Goal: Task Accomplishment & Management: Manage account settings

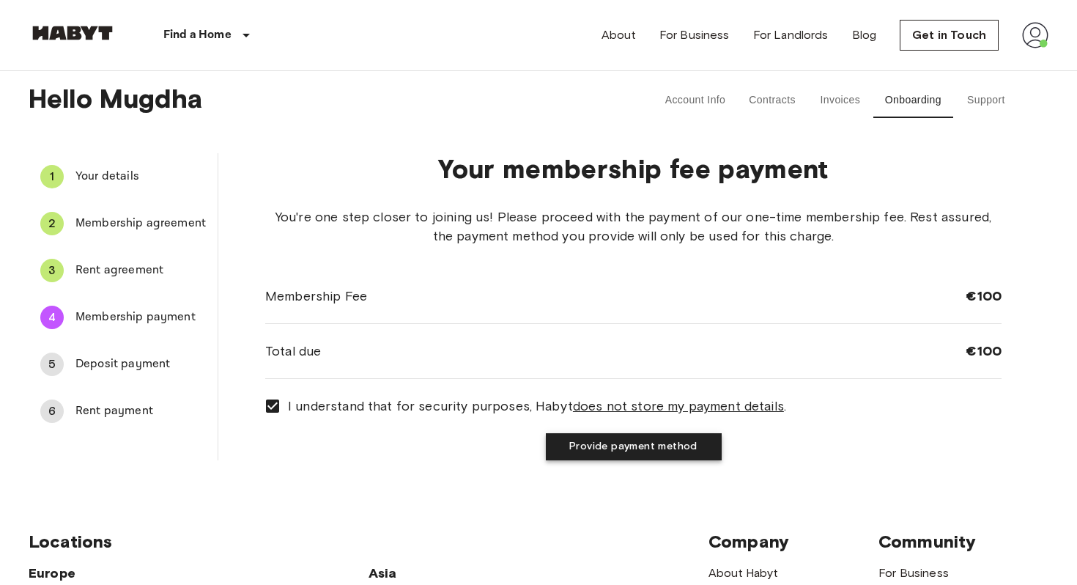
click at [568, 451] on button "Provide payment method" at bounding box center [634, 446] width 176 height 27
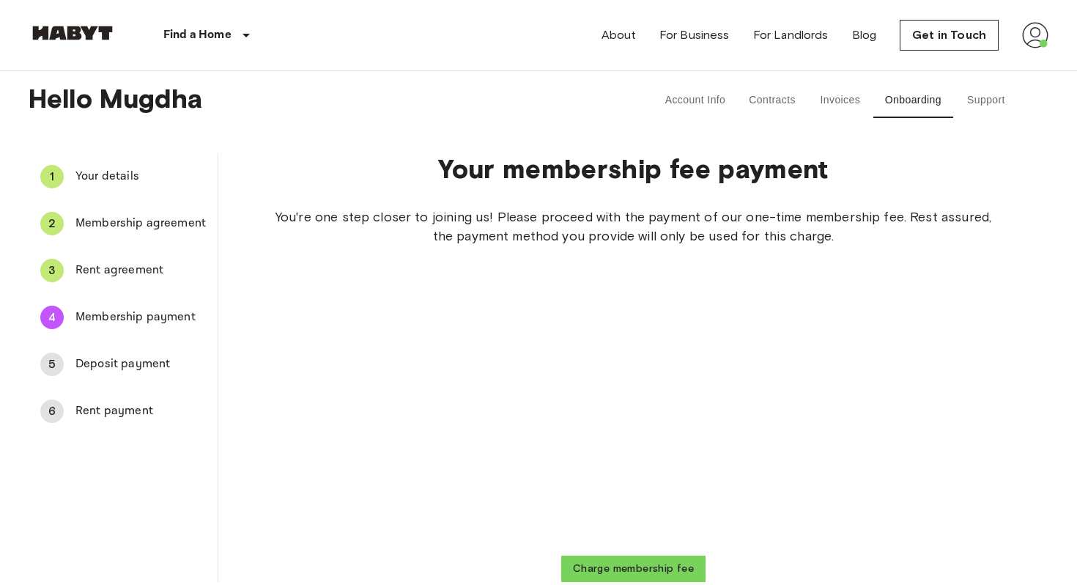
click at [417, 287] on div "You're one step closer to joining us! Please proceed with the payment of our on…" at bounding box center [633, 394] width 736 height 374
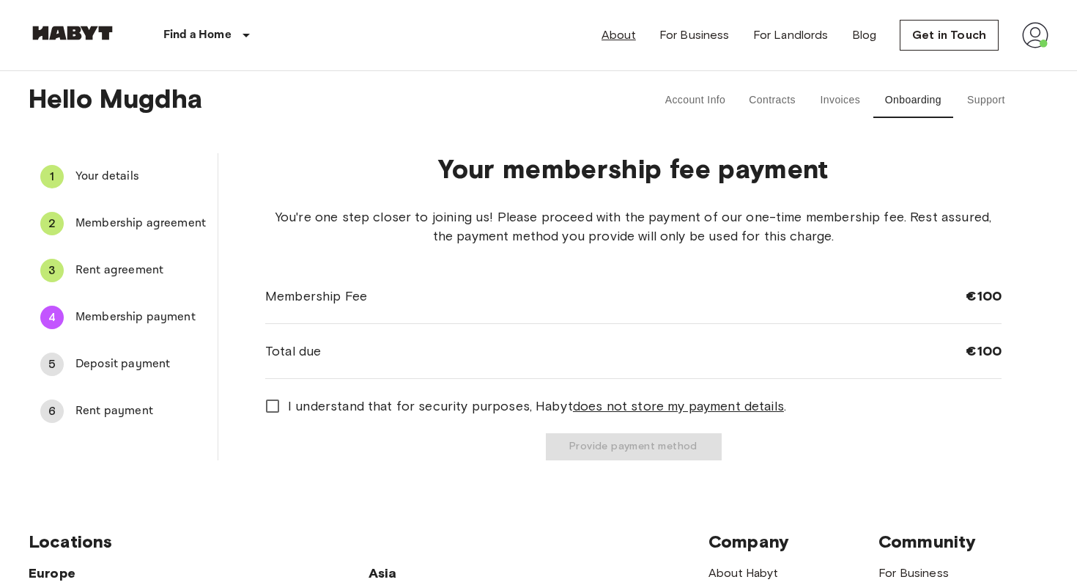
click at [617, 34] on link "About" at bounding box center [618, 35] width 34 height 18
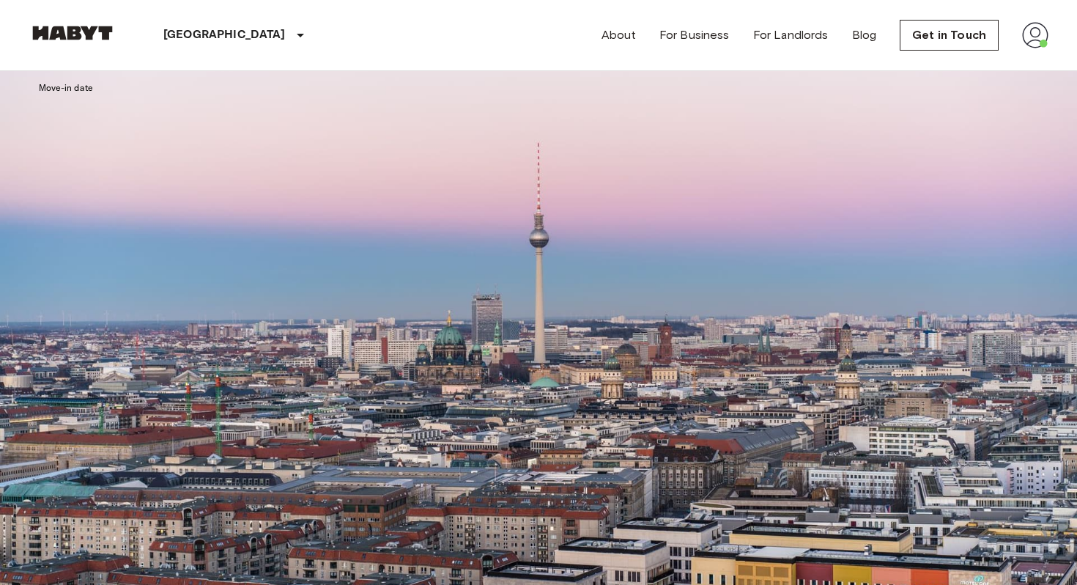
click at [122, 118] on input "Move-in date" at bounding box center [131, 103] width 127 height 29
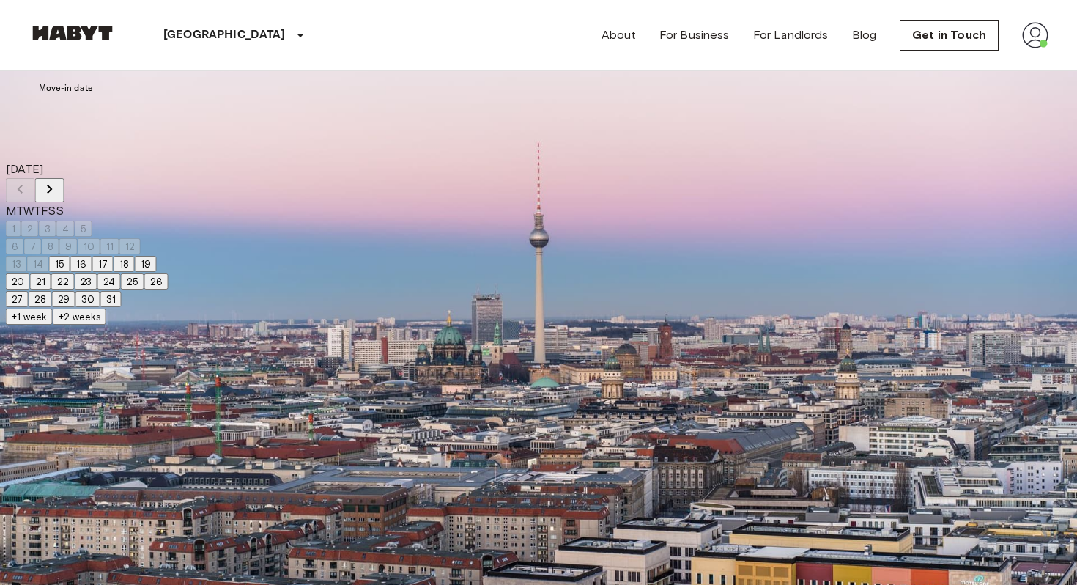
click at [59, 191] on icon "Next month" at bounding box center [50, 189] width 18 height 18
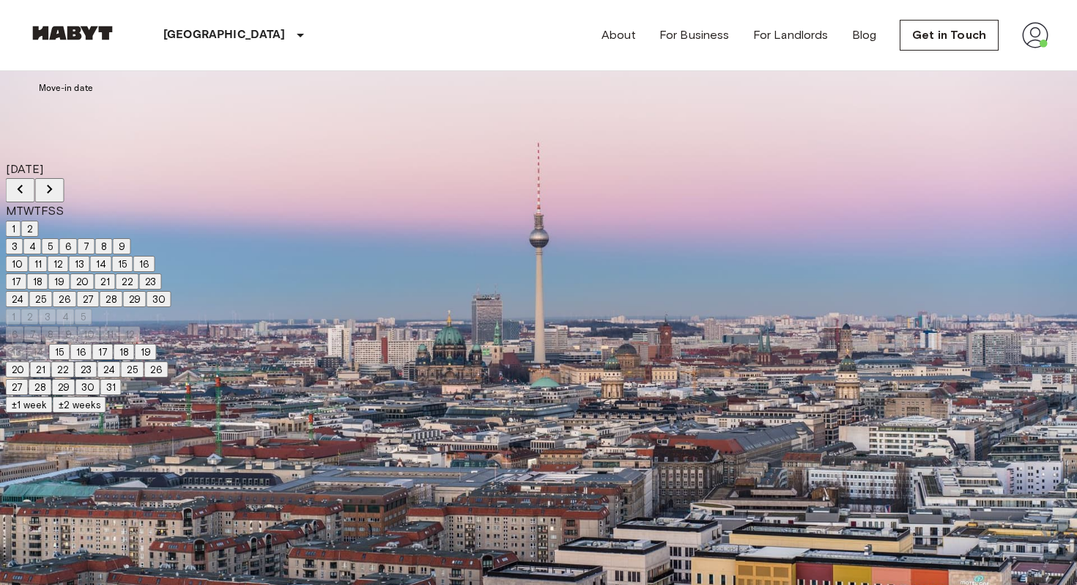
click at [59, 191] on icon "Next month" at bounding box center [50, 189] width 18 height 18
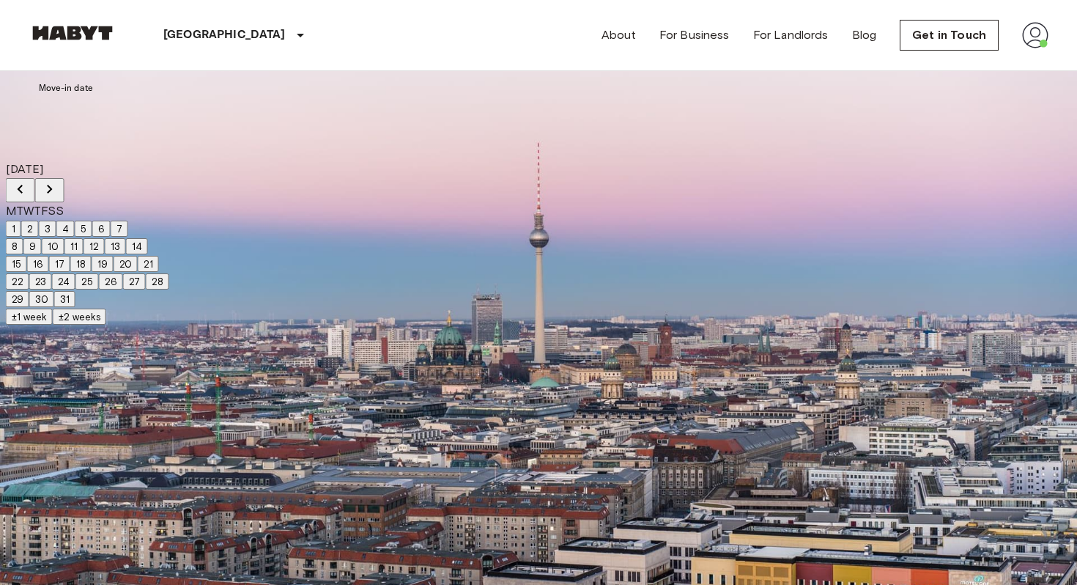
click at [59, 191] on icon "Next month" at bounding box center [50, 189] width 18 height 18
click at [59, 188] on icon "Next month" at bounding box center [50, 189] width 18 height 18
click at [23, 254] on button "2" at bounding box center [15, 246] width 18 height 16
type input "**********"
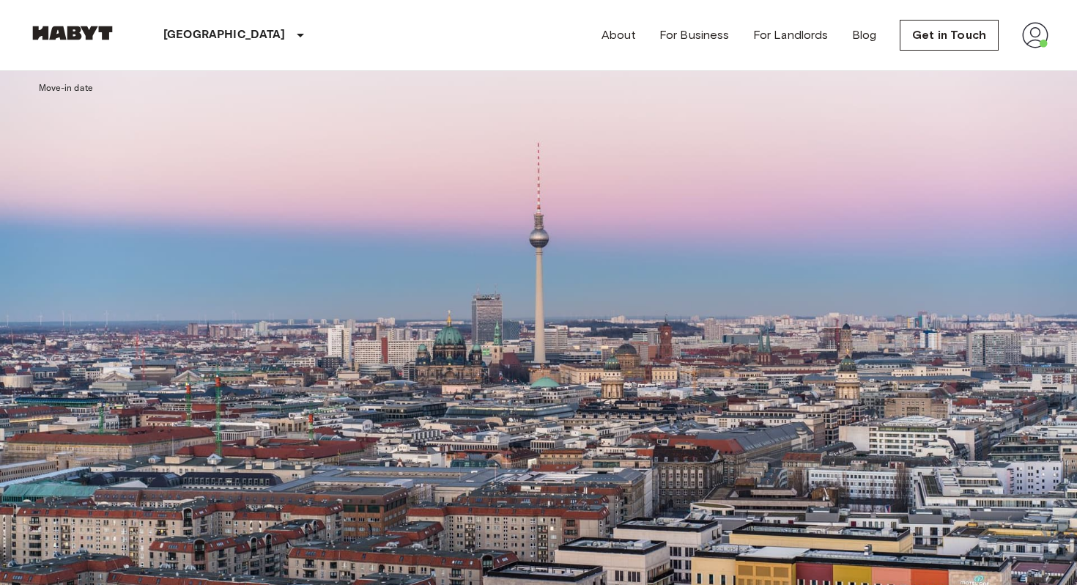
type input "**********"
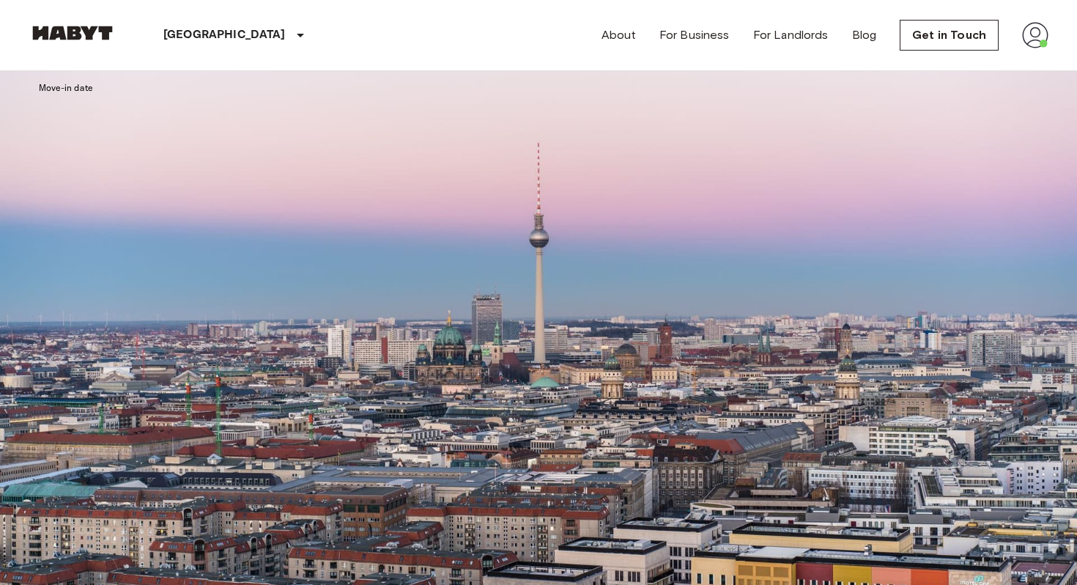
scroll to position [1614, 0]
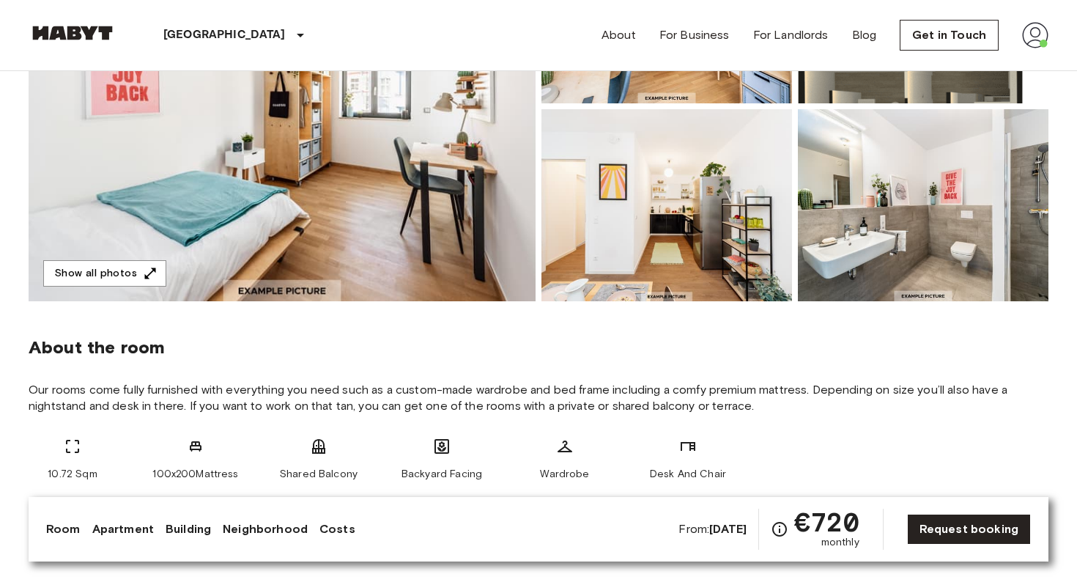
scroll to position [302, 0]
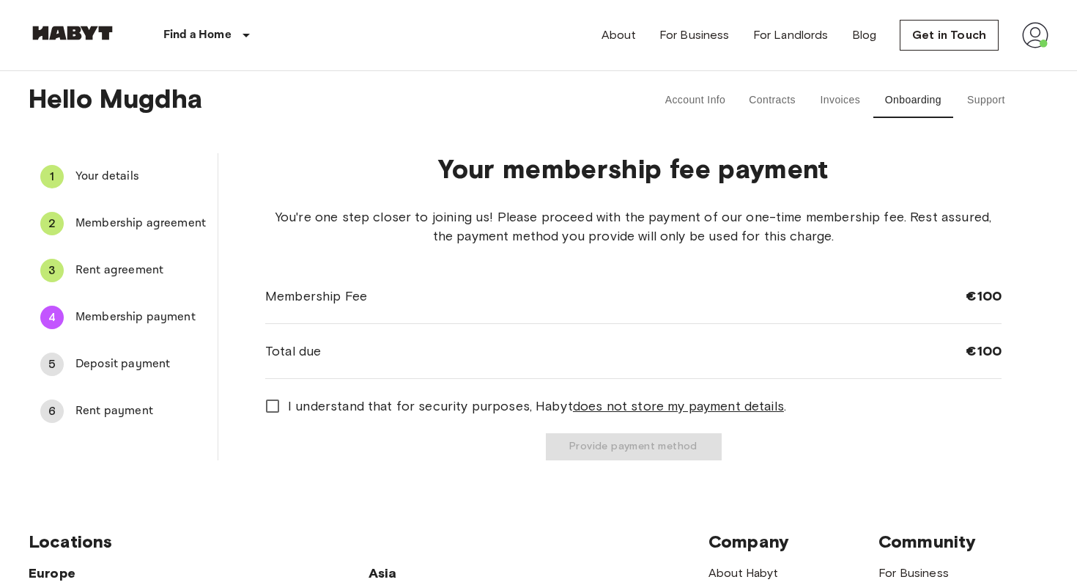
click at [89, 174] on span "Your details" at bounding box center [140, 177] width 130 height 18
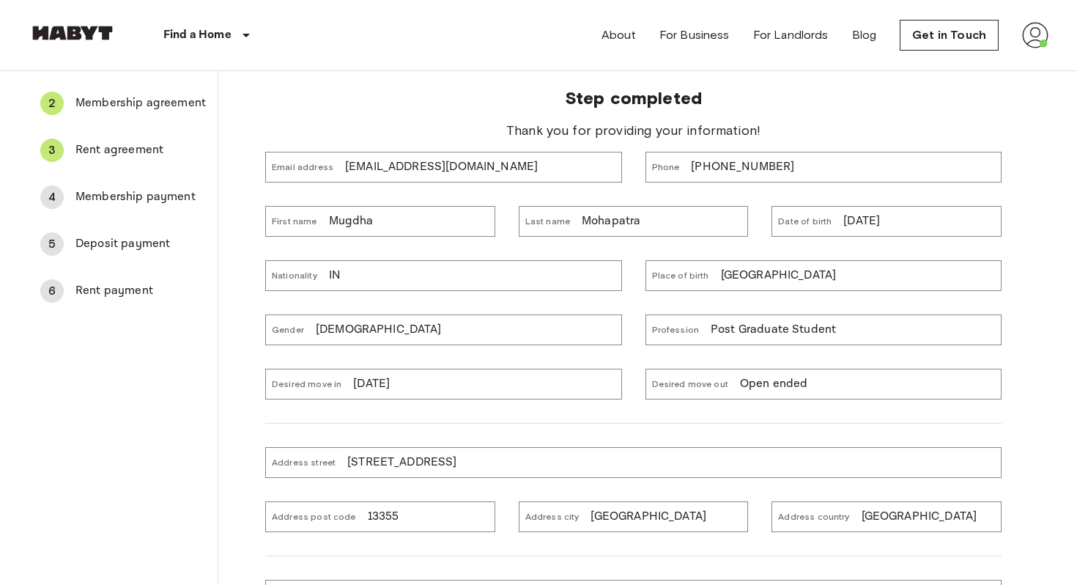
scroll to position [112, 0]
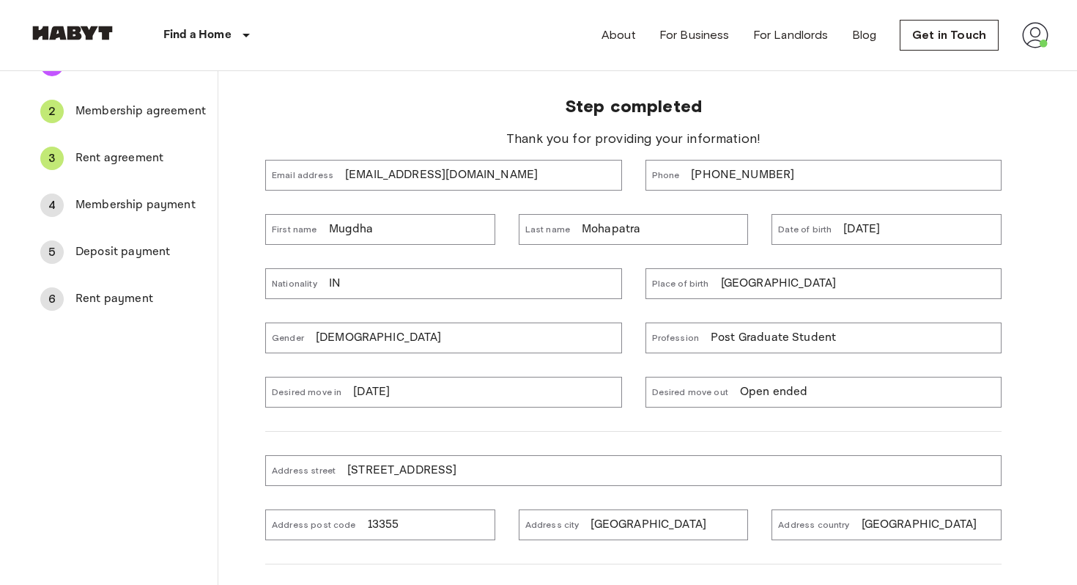
click at [134, 116] on span "Membership agreement" at bounding box center [140, 112] width 130 height 18
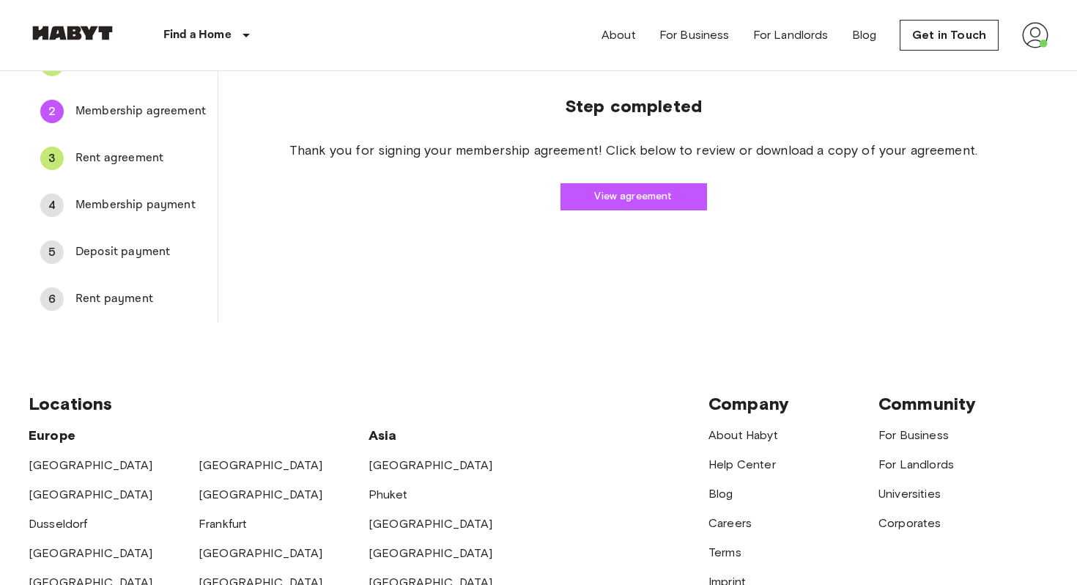
click at [122, 161] on span "Rent agreement" at bounding box center [140, 158] width 130 height 18
click at [613, 204] on link "View agreement" at bounding box center [633, 196] width 147 height 27
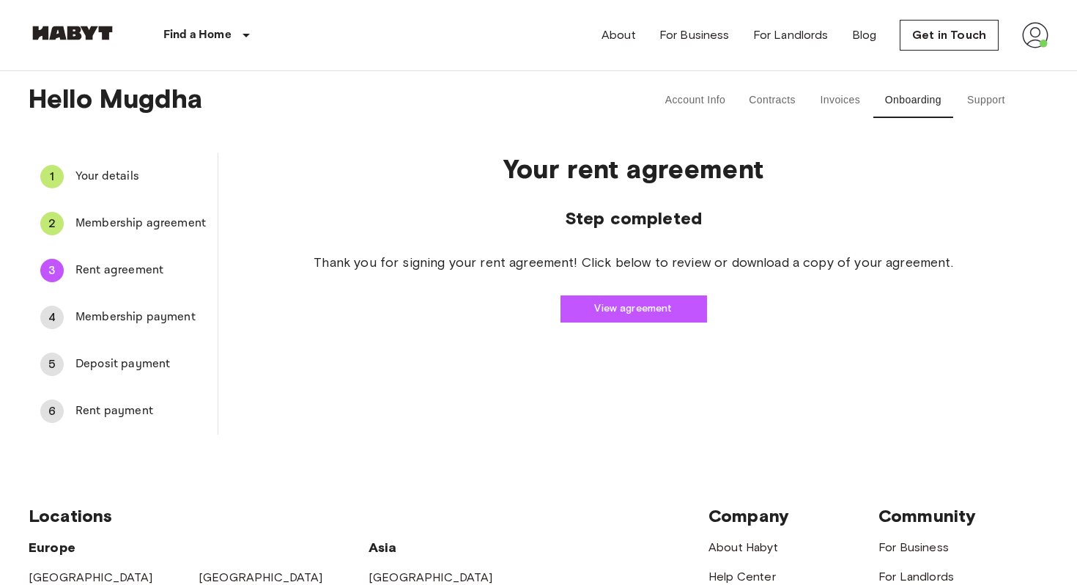
click at [107, 322] on span "Membership payment" at bounding box center [140, 317] width 130 height 18
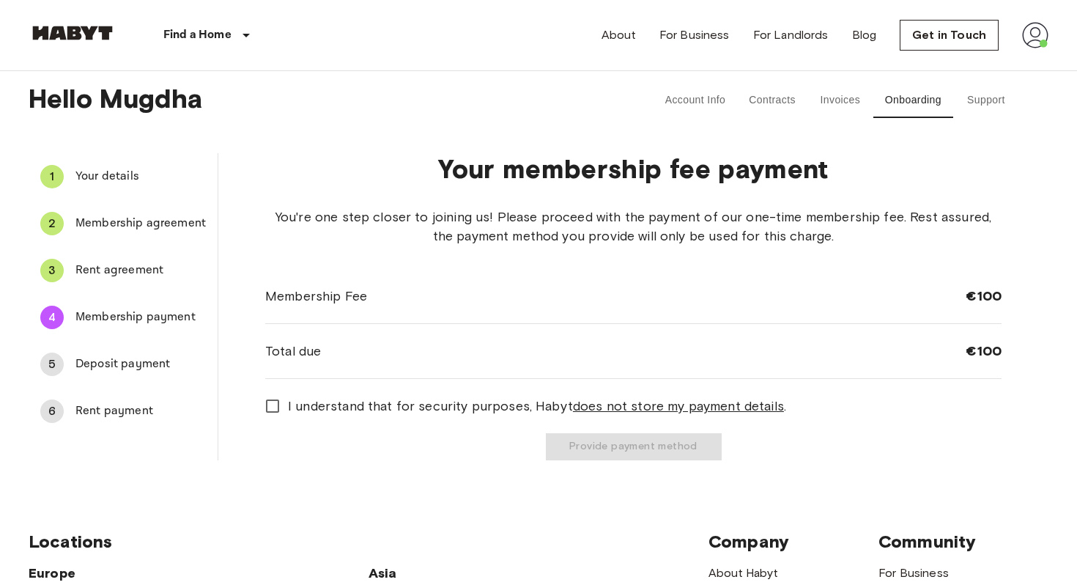
click at [314, 401] on span "I understand that for security purposes, Habyt does not store my payment detail…" at bounding box center [537, 405] width 498 height 19
click at [596, 448] on button "Provide payment method" at bounding box center [634, 446] width 176 height 27
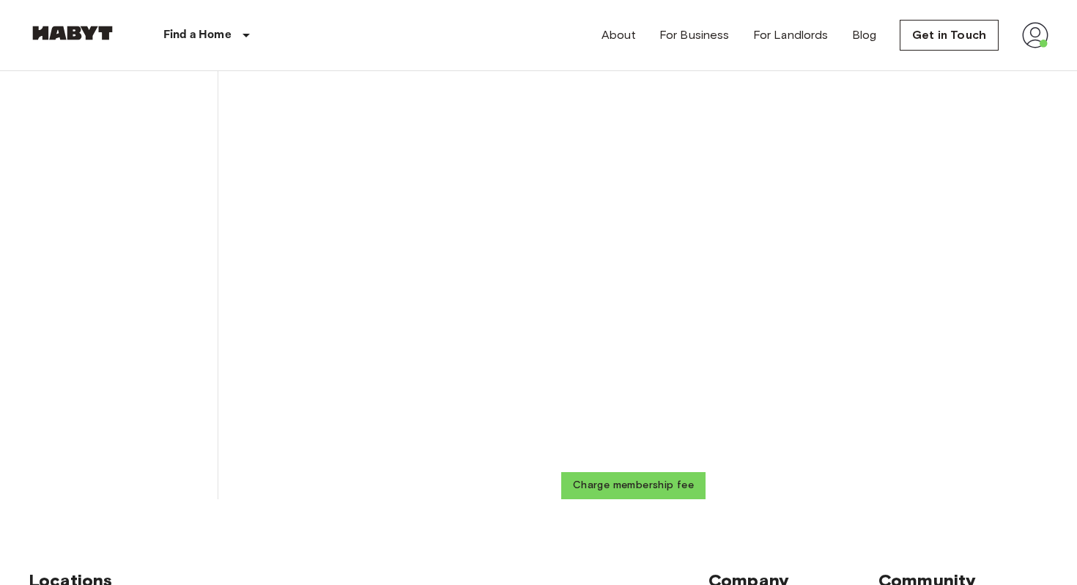
scroll to position [371, 0]
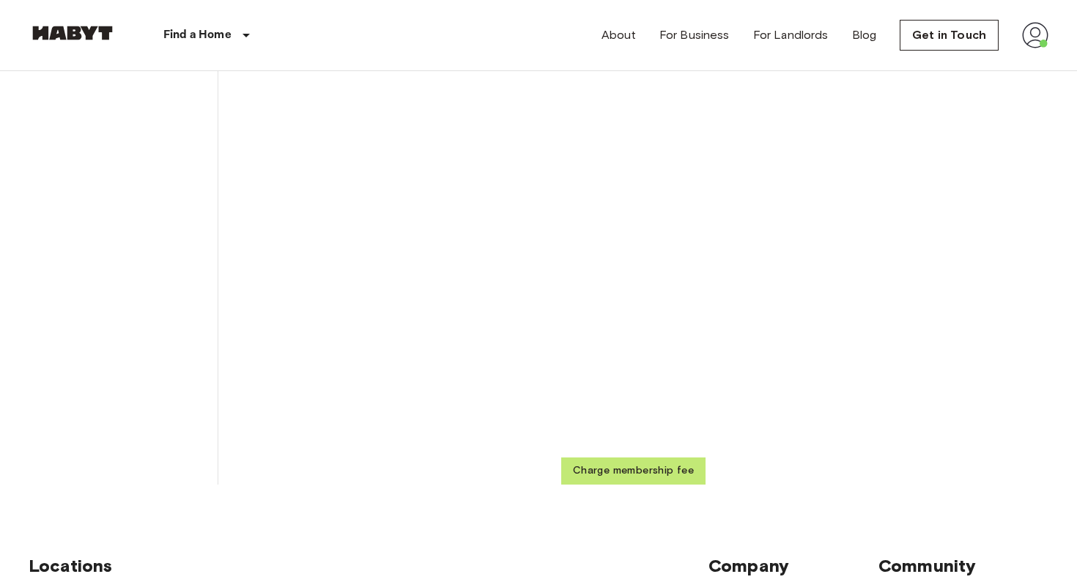
click at [607, 472] on button "Charge membership fee" at bounding box center [633, 470] width 144 height 27
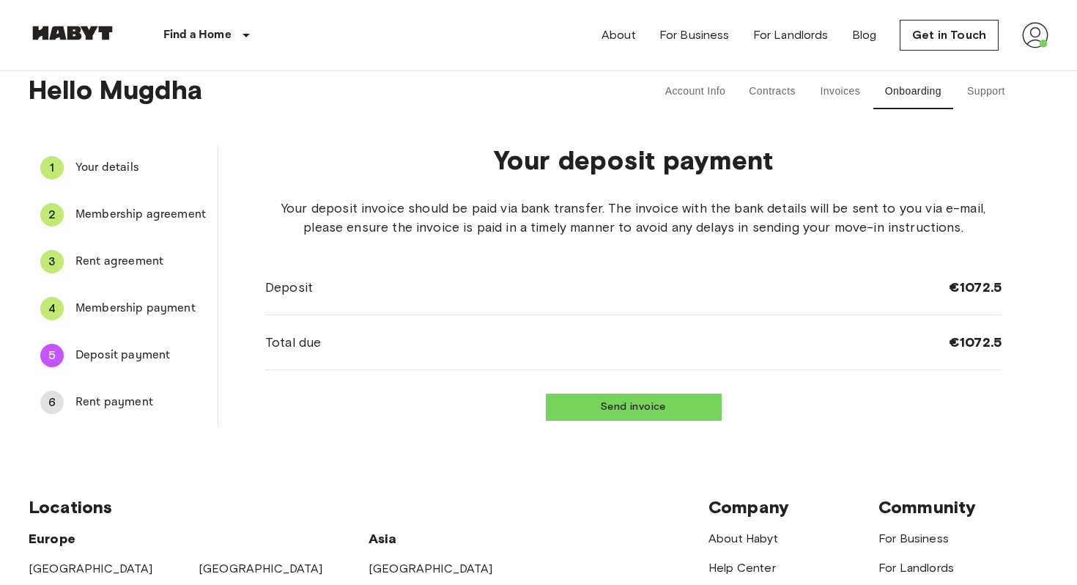
scroll to position [0, 0]
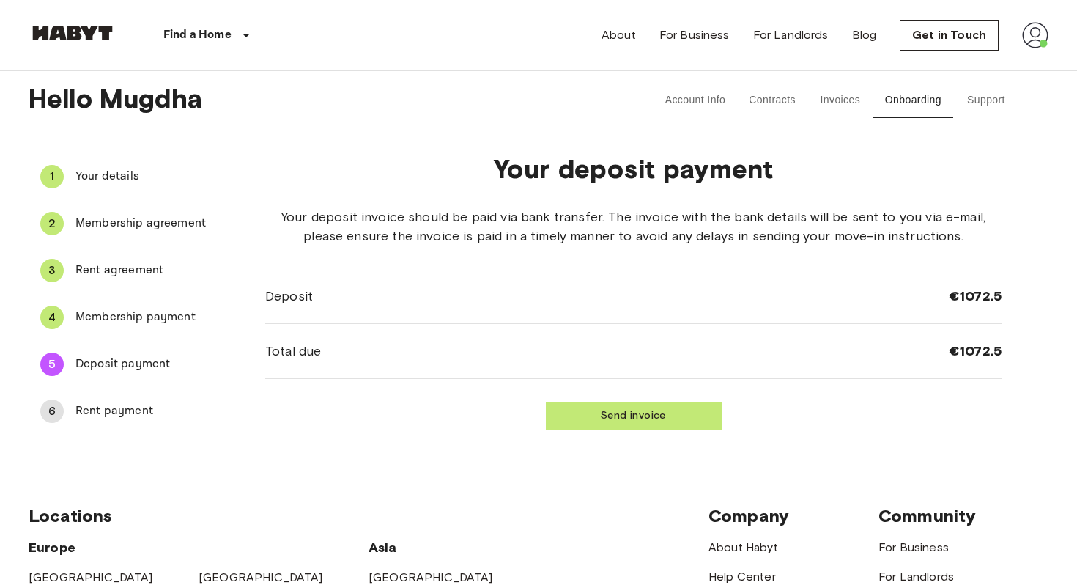
click at [610, 411] on button "Send invoice" at bounding box center [634, 415] width 176 height 27
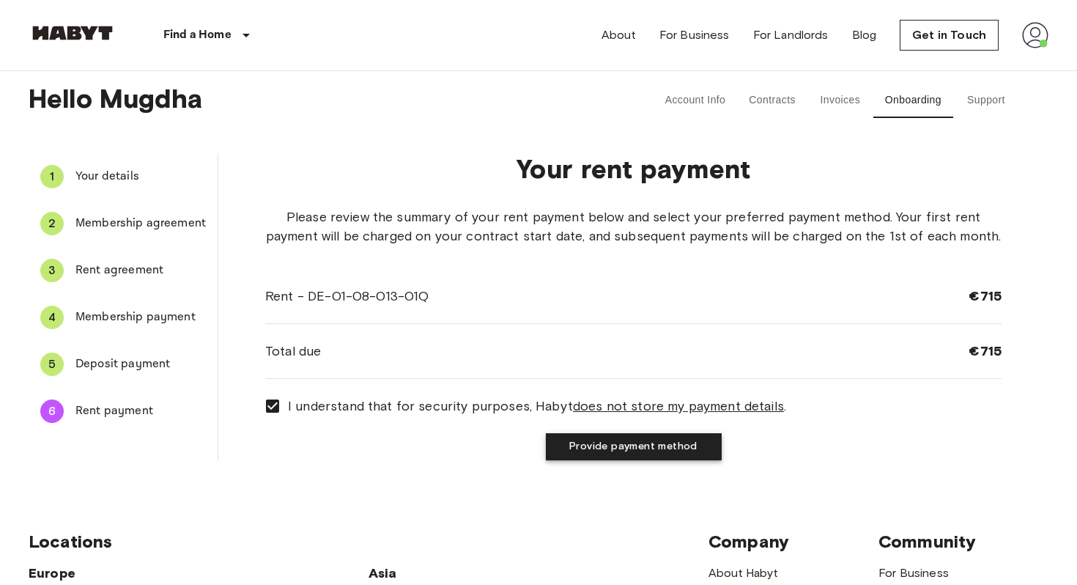
click at [598, 450] on button "Provide payment method" at bounding box center [634, 446] width 176 height 27
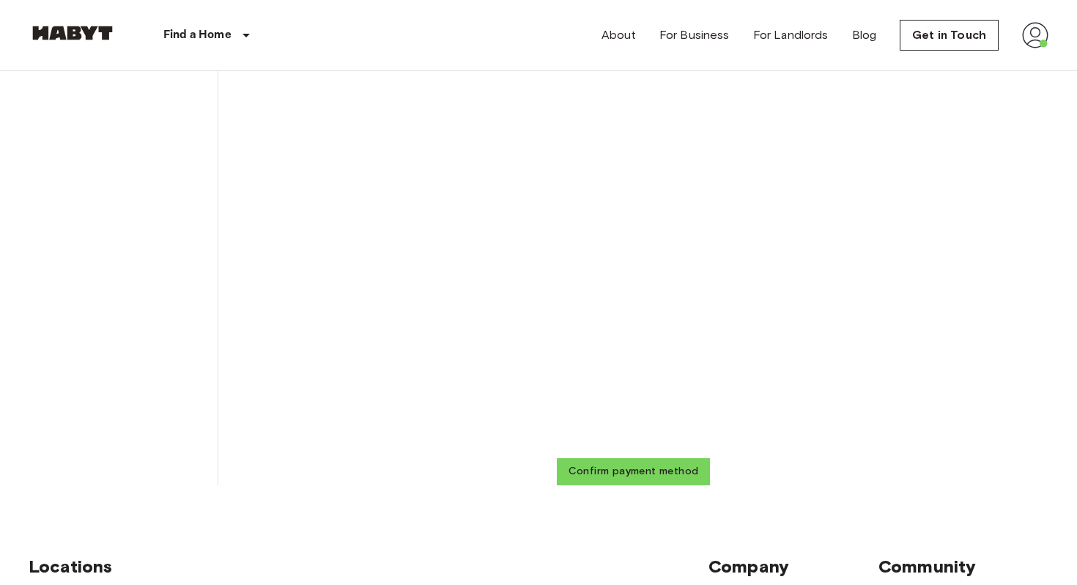
scroll to position [481, 0]
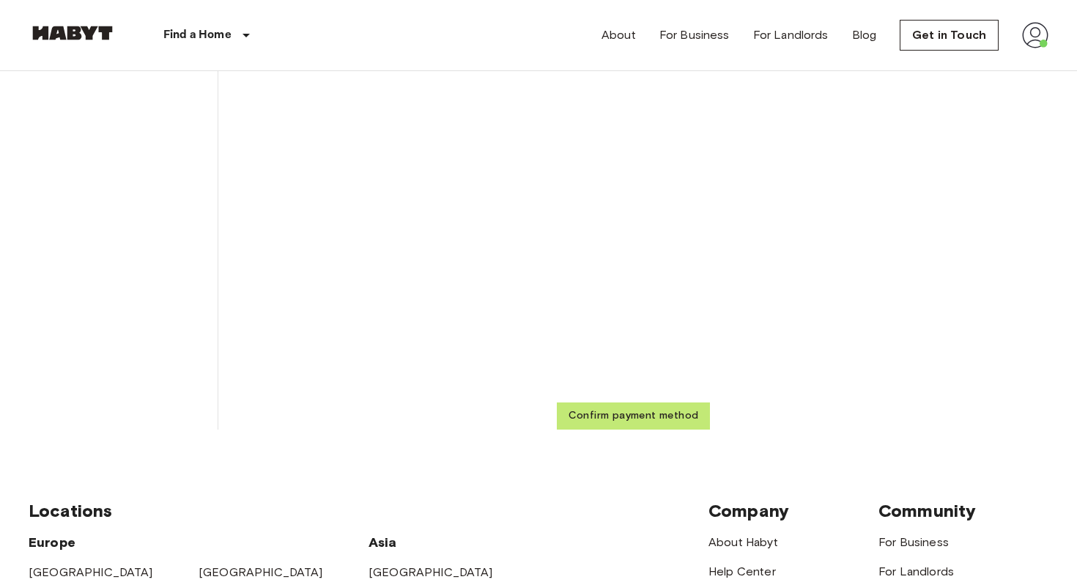
click at [613, 420] on button "Confirm payment method" at bounding box center [634, 415] width 154 height 27
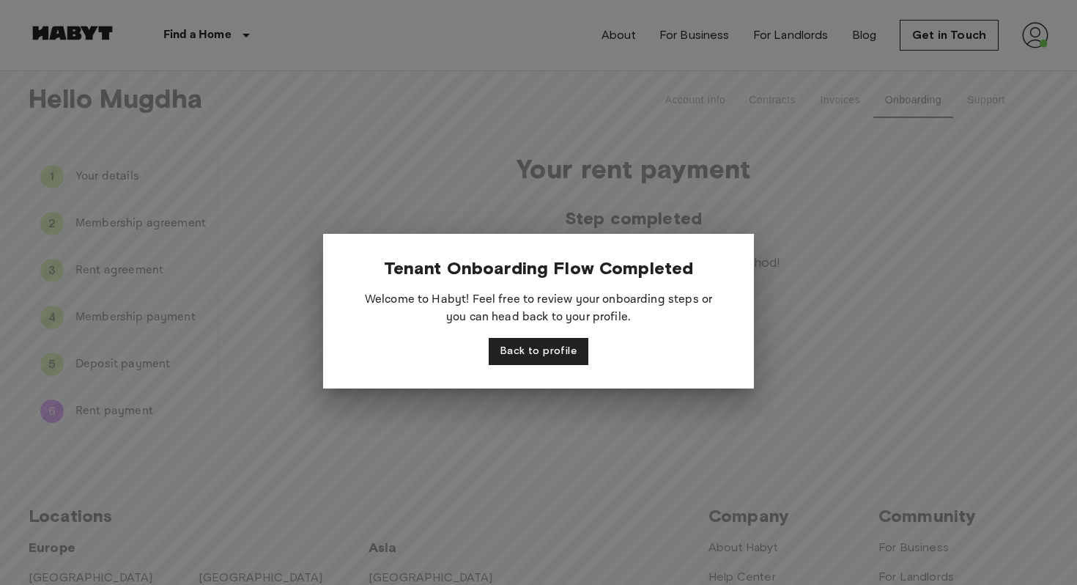
scroll to position [0, 0]
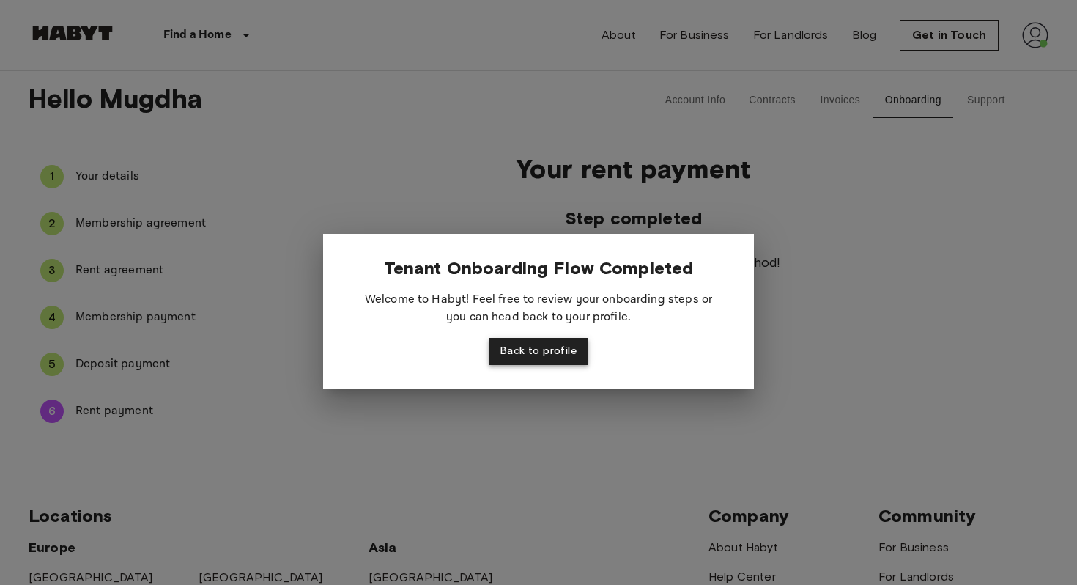
click at [515, 355] on button "Back to profile" at bounding box center [539, 351] width 100 height 27
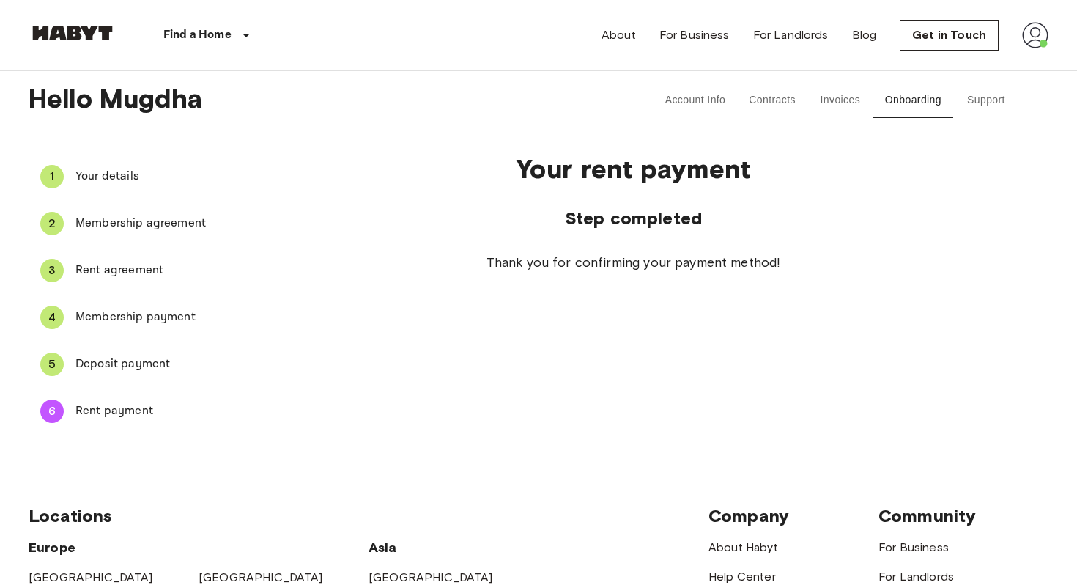
click at [97, 171] on span "Your details" at bounding box center [140, 177] width 130 height 18
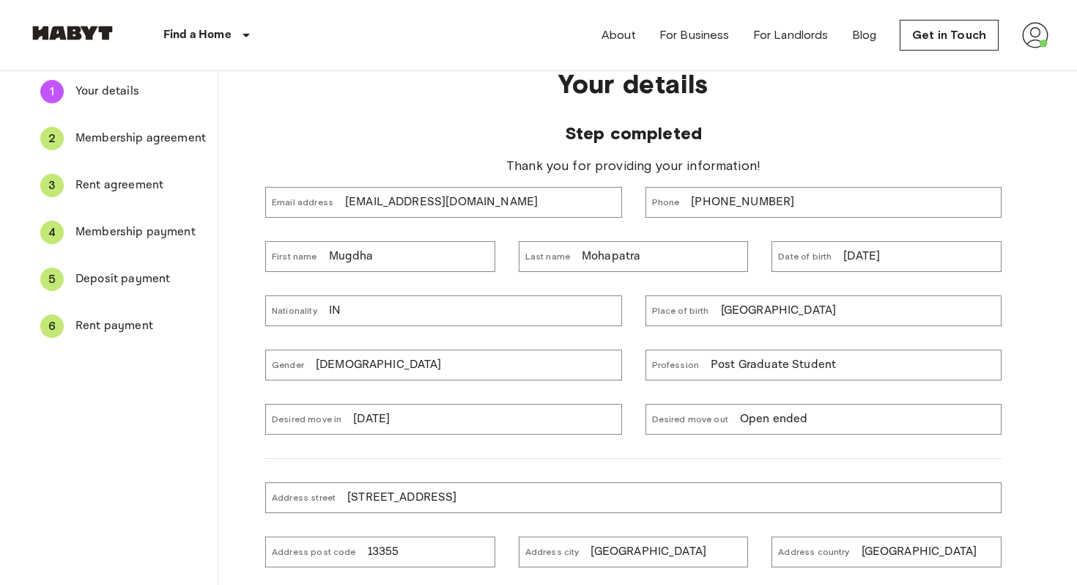
scroll to position [41, 0]
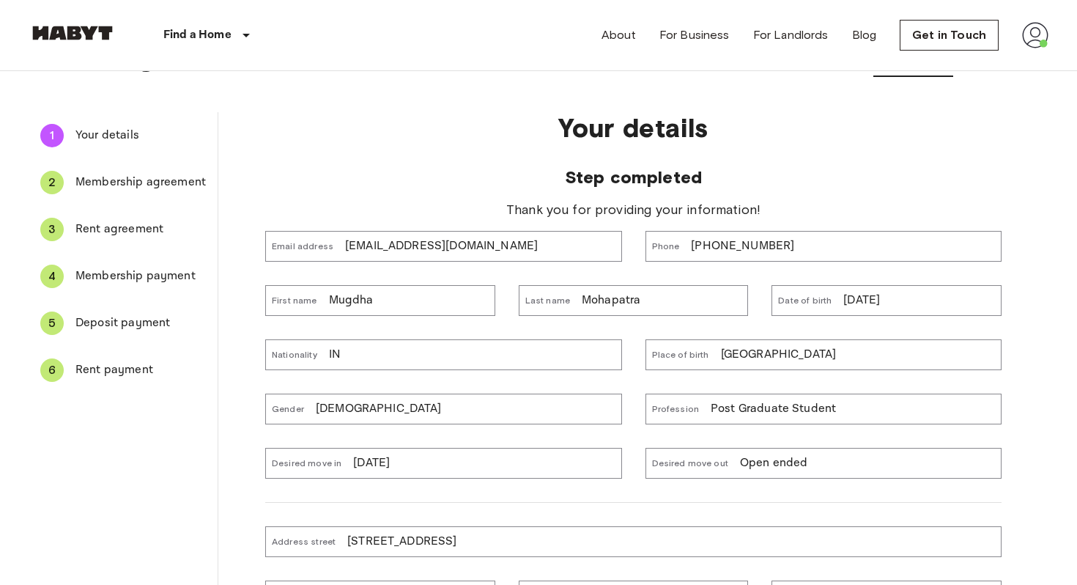
click at [158, 194] on div "2 Membership agreement" at bounding box center [123, 182] width 189 height 35
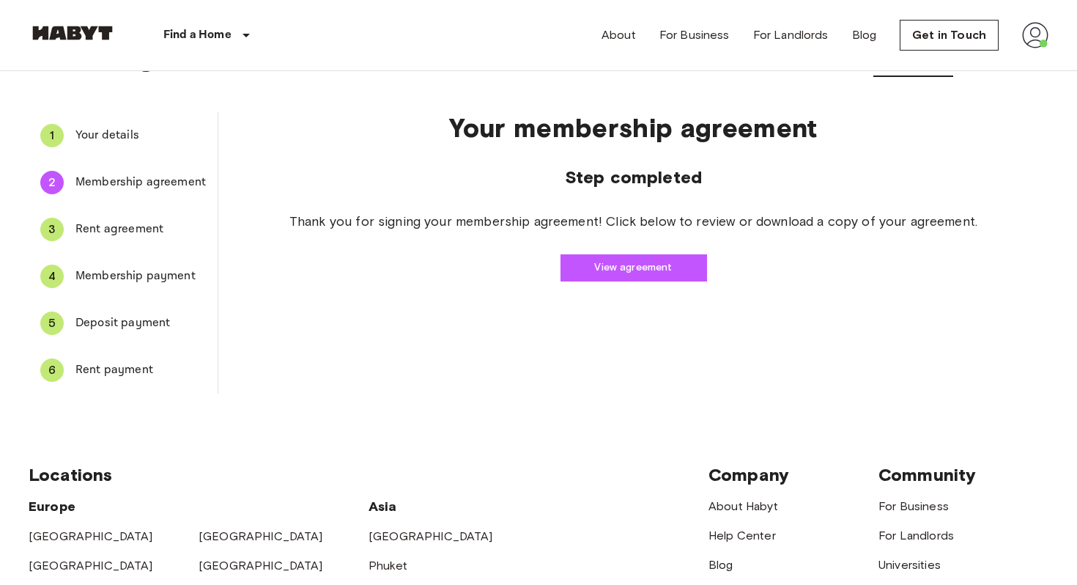
click at [159, 245] on div "3 Rent agreement" at bounding box center [123, 229] width 189 height 35
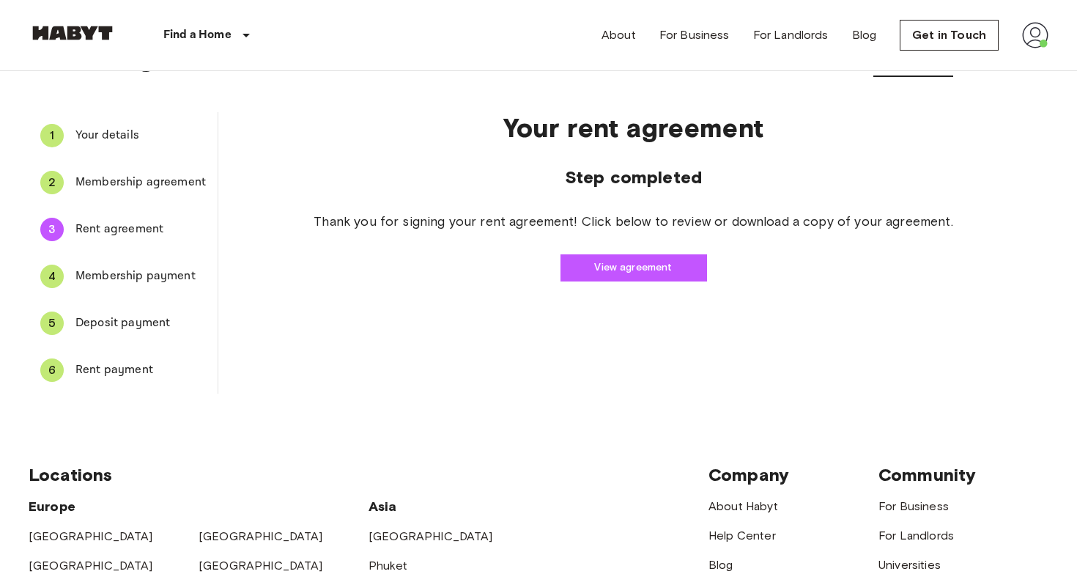
click at [148, 273] on span "Membership payment" at bounding box center [140, 276] width 130 height 18
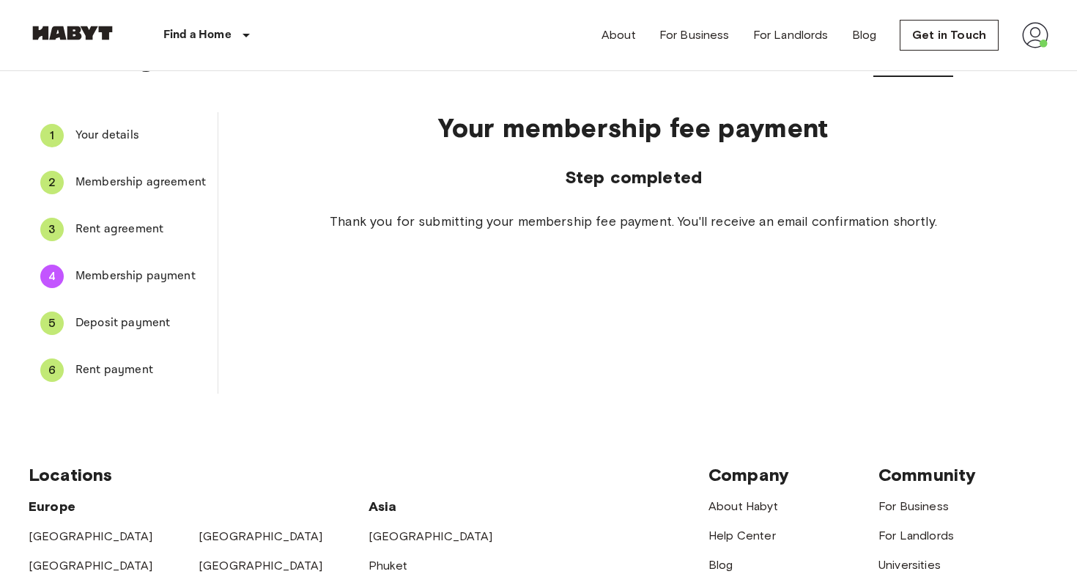
click at [139, 324] on span "Deposit payment" at bounding box center [140, 323] width 130 height 18
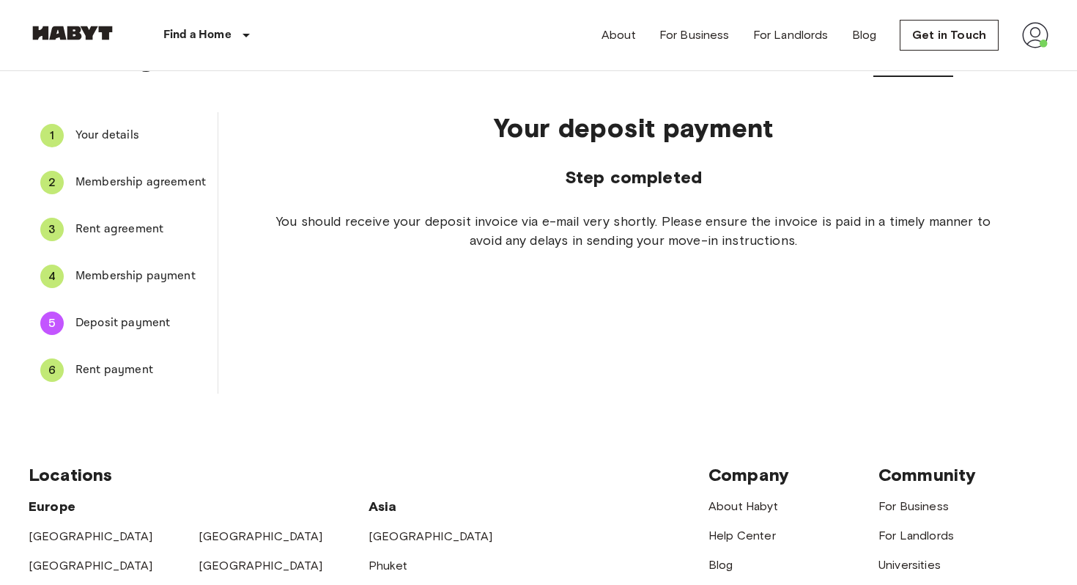
click at [149, 288] on div "4 Membership payment" at bounding box center [123, 276] width 189 height 35
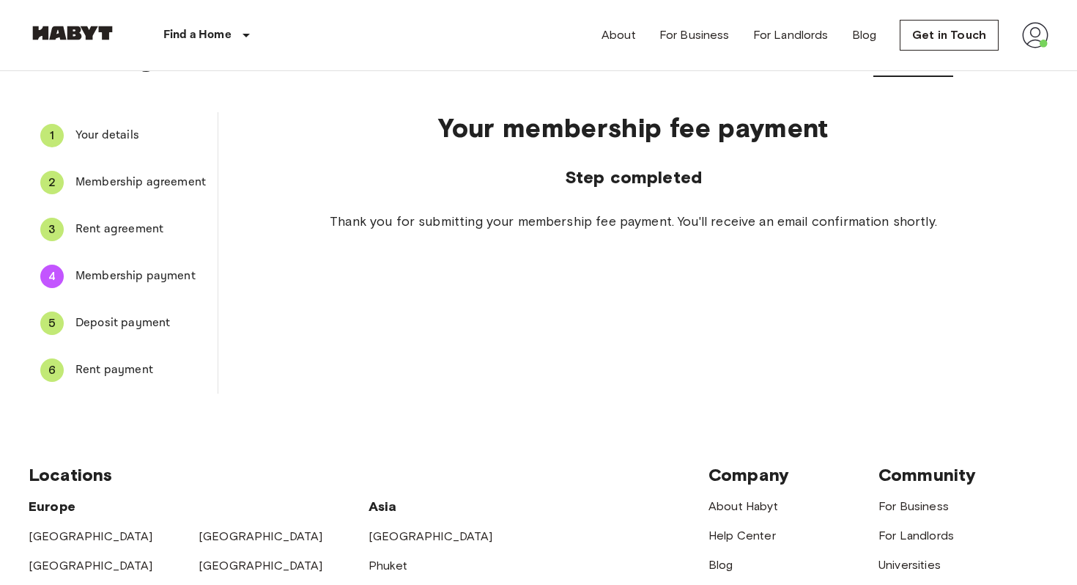
click at [142, 319] on span "Deposit payment" at bounding box center [140, 323] width 130 height 18
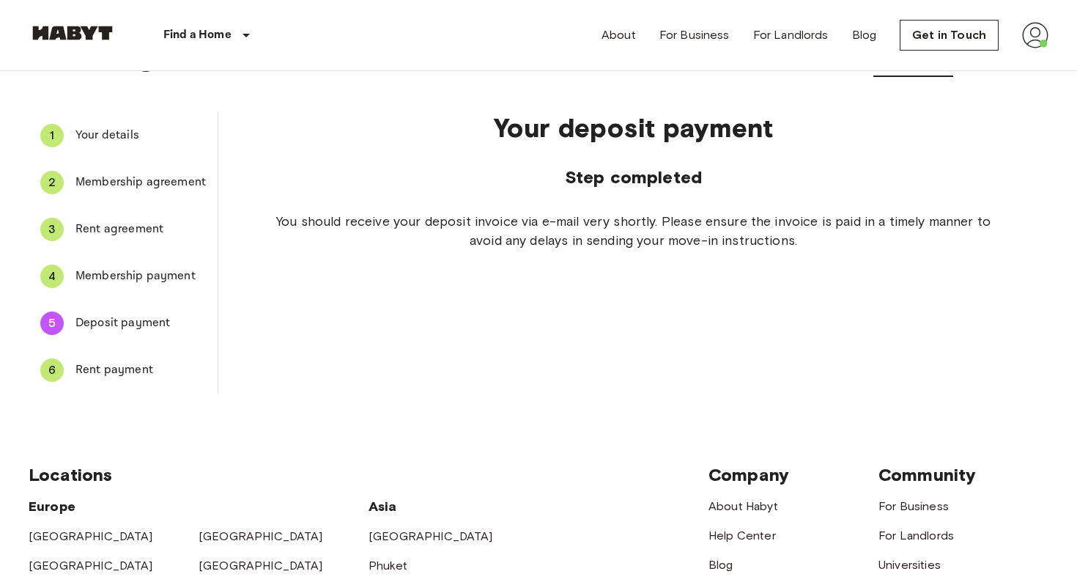
click at [136, 349] on li "6 Rent payment" at bounding box center [123, 370] width 189 height 47
click at [133, 363] on span "Rent payment" at bounding box center [140, 370] width 130 height 18
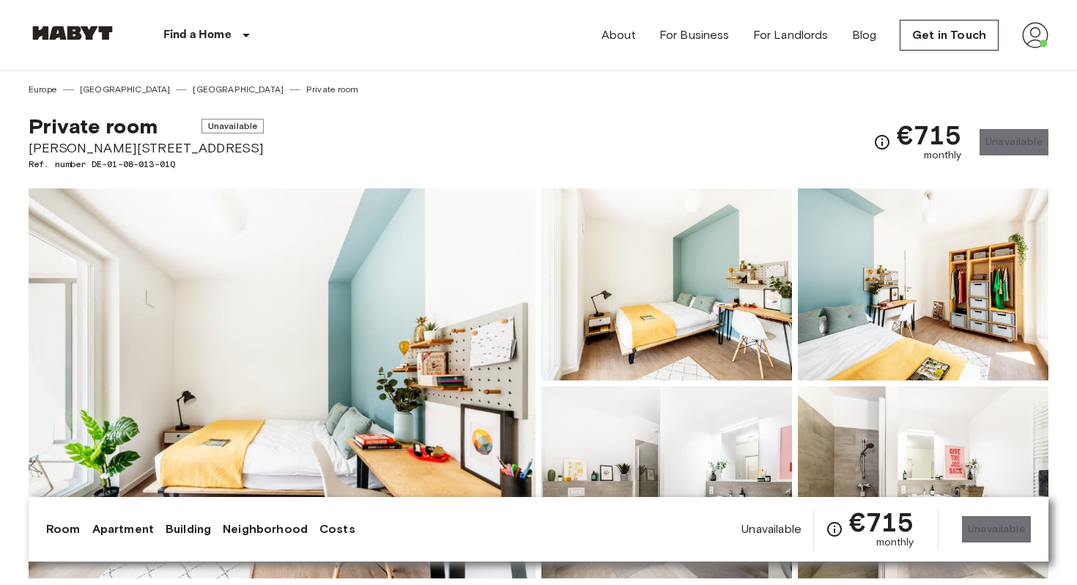
click at [882, 140] on icon "Check cost overview for full price breakdown. Please note that discounts apply …" at bounding box center [882, 142] width 18 height 18
click at [109, 128] on span "Private room" at bounding box center [93, 126] width 129 height 25
click at [765, 536] on span "Unavailable" at bounding box center [771, 529] width 60 height 16
click at [878, 144] on icon "Check cost overview for full price breakdown. Please note that discounts apply …" at bounding box center [882, 142] width 18 height 18
click at [1037, 31] on img at bounding box center [1035, 35] width 26 height 26
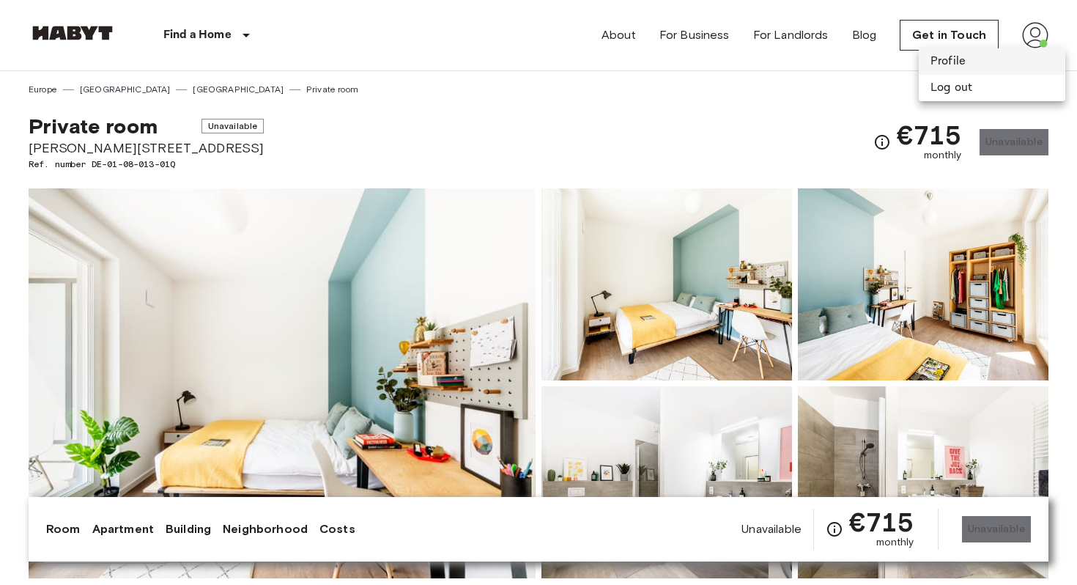
click at [968, 62] on li "Profile" at bounding box center [992, 61] width 147 height 26
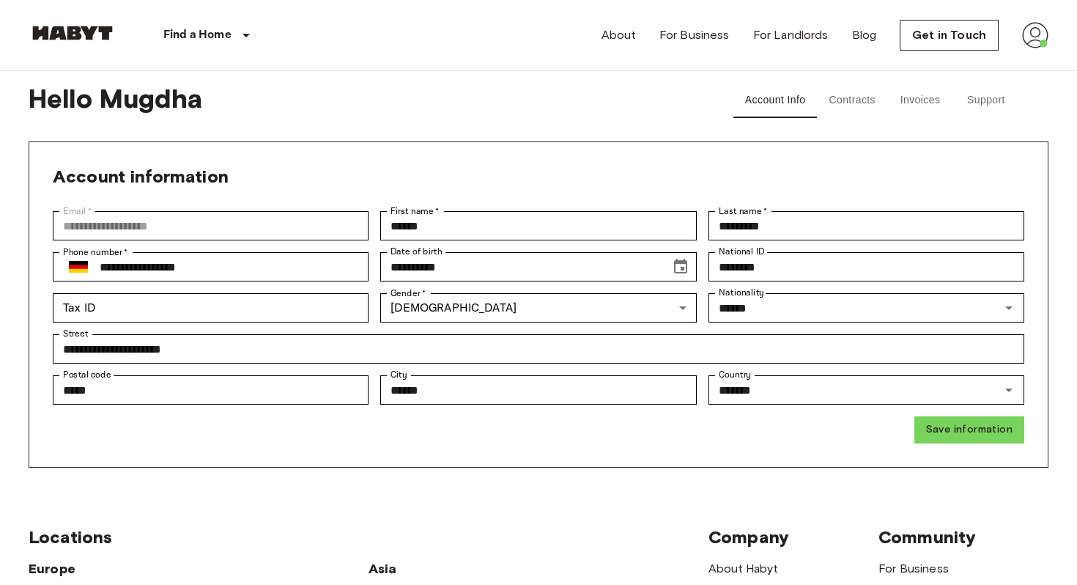
scroll to position [48, 0]
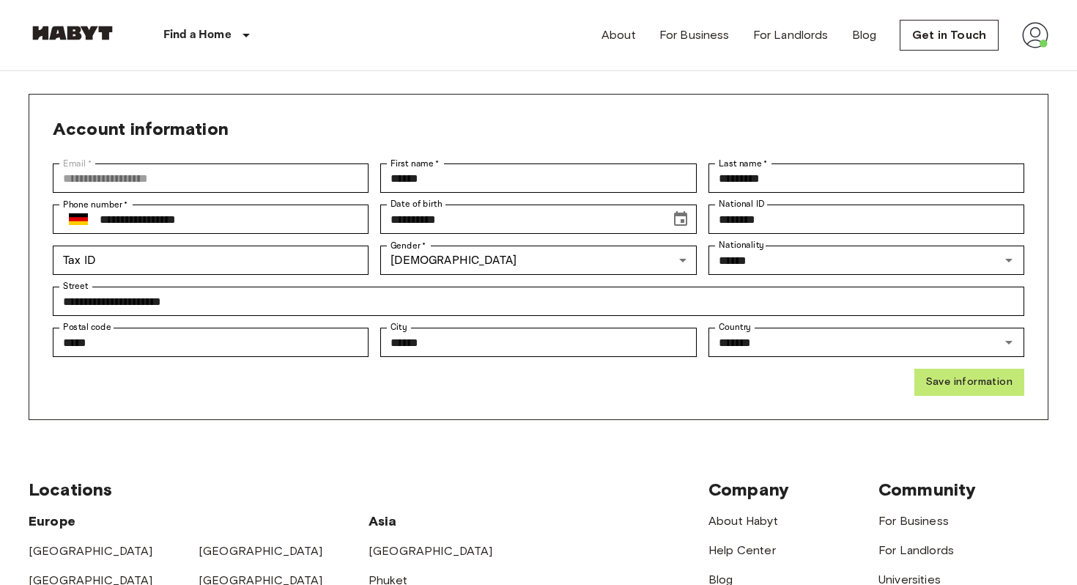
click at [944, 376] on button "Save information" at bounding box center [969, 381] width 110 height 27
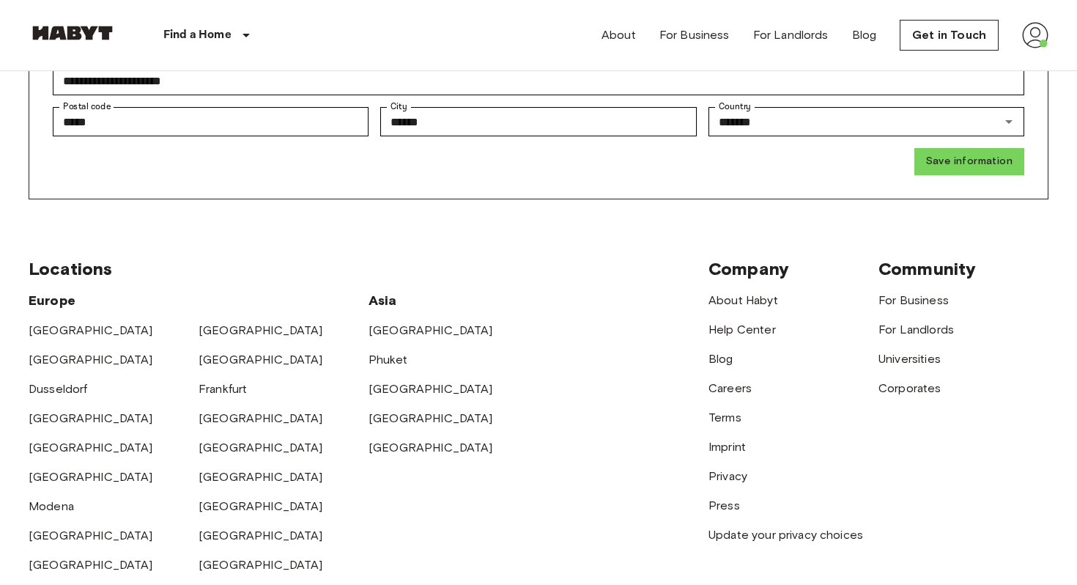
scroll to position [0, 0]
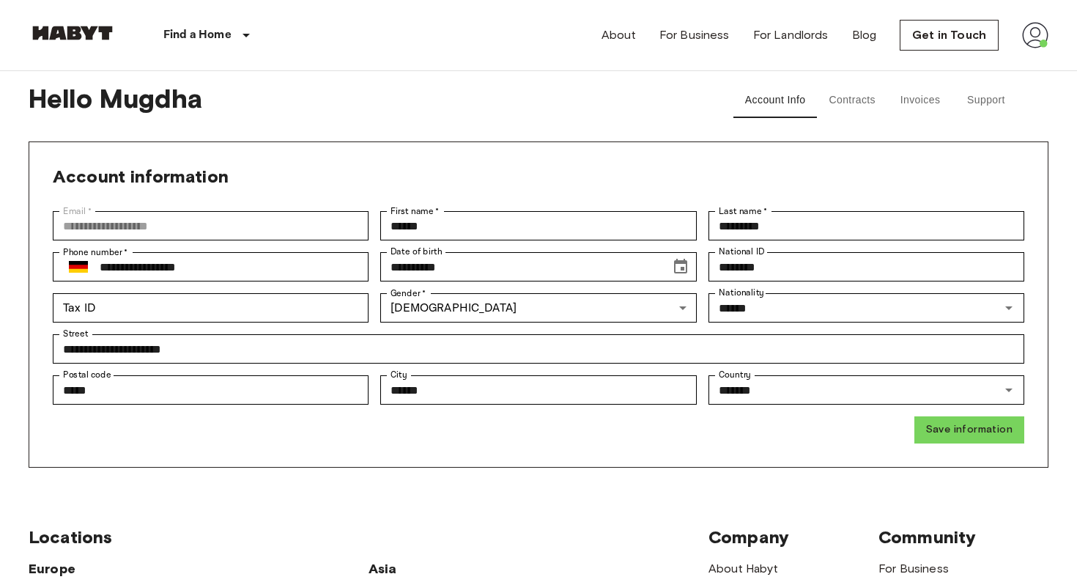
click at [1046, 28] on img at bounding box center [1035, 35] width 26 height 26
click at [847, 146] on div at bounding box center [538, 292] width 1077 height 585
click at [851, 108] on button "Contracts" at bounding box center [852, 100] width 70 height 35
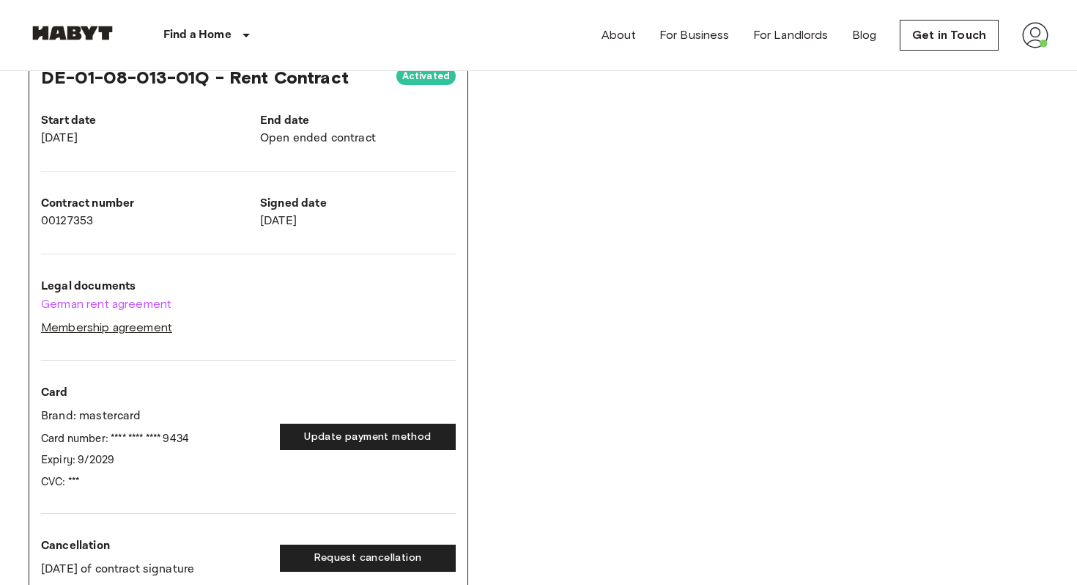
scroll to position [32, 0]
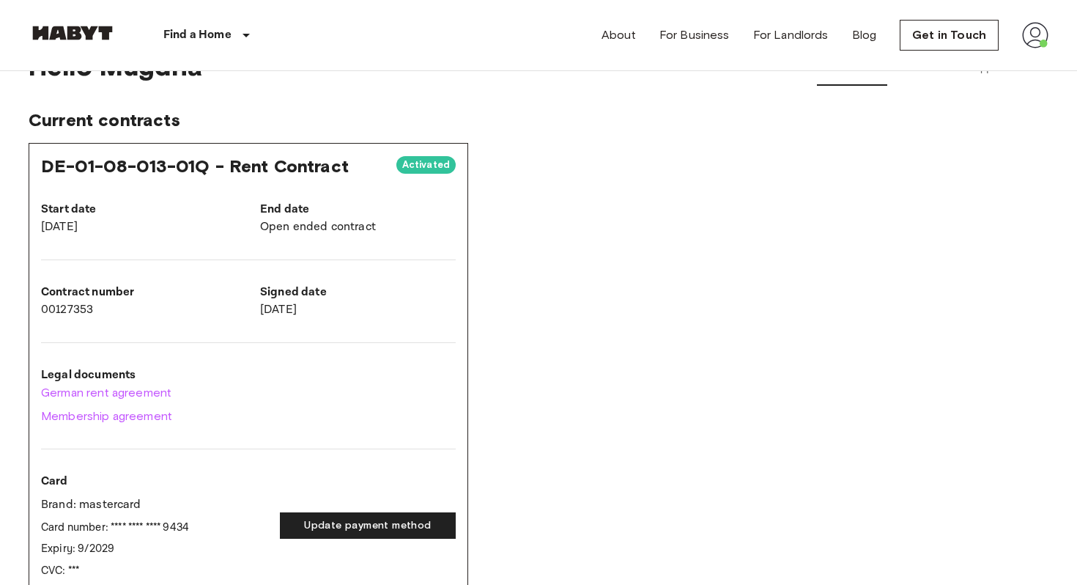
click at [211, 171] on span "DE-01-08-013-01Q - Rent Contract" at bounding box center [195, 165] width 308 height 21
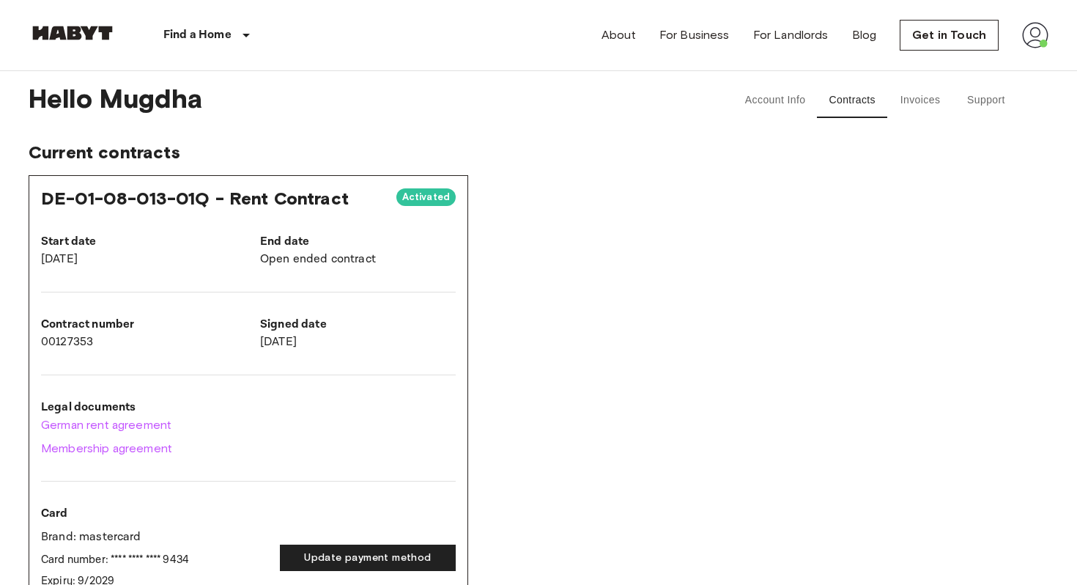
click at [934, 101] on button "Invoices" at bounding box center [920, 100] width 66 height 35
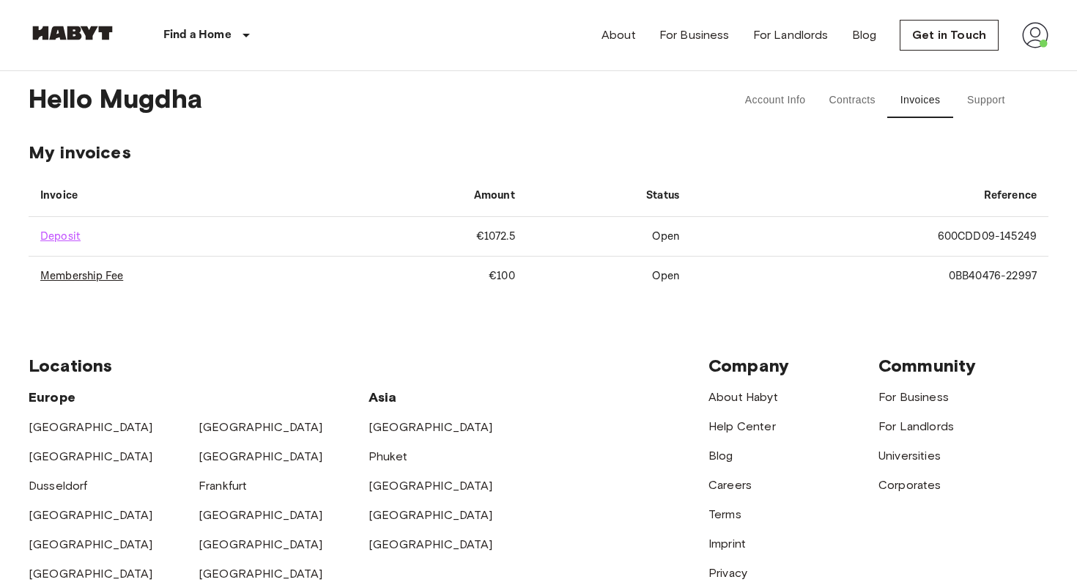
click at [118, 279] on link "Membership Fee" at bounding box center [81, 276] width 83 height 14
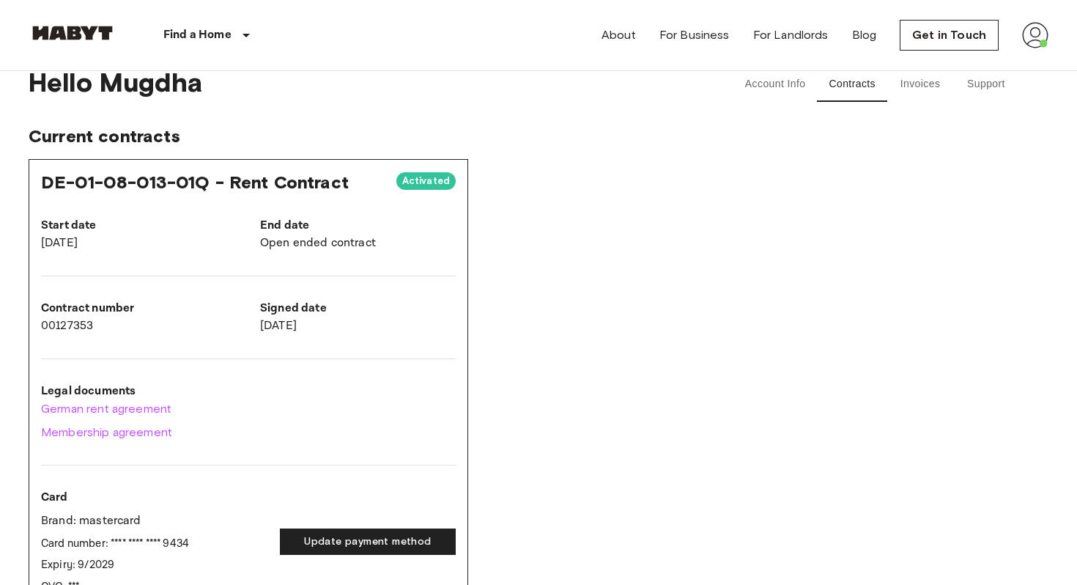
scroll to position [22, 0]
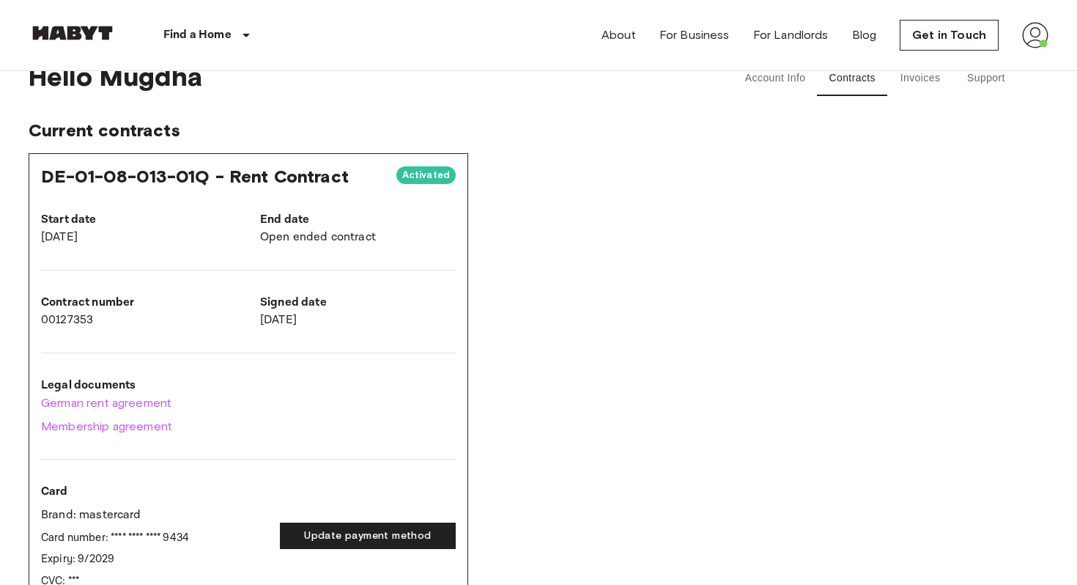
click at [919, 85] on button "Invoices" at bounding box center [920, 78] width 66 height 35
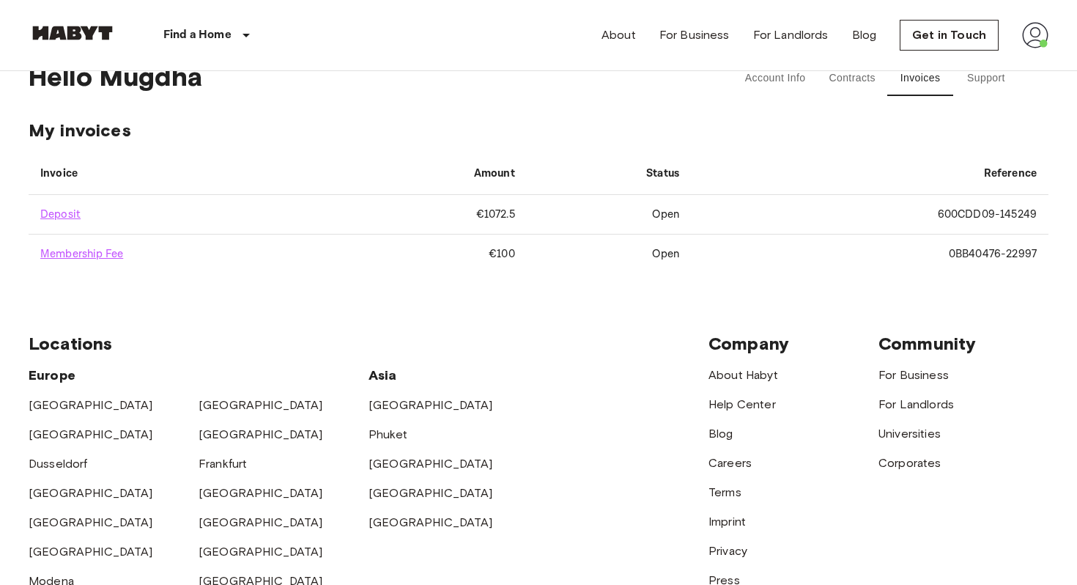
click at [505, 246] on td "€100" at bounding box center [432, 253] width 188 height 39
